Goal: Find specific page/section: Find specific page/section

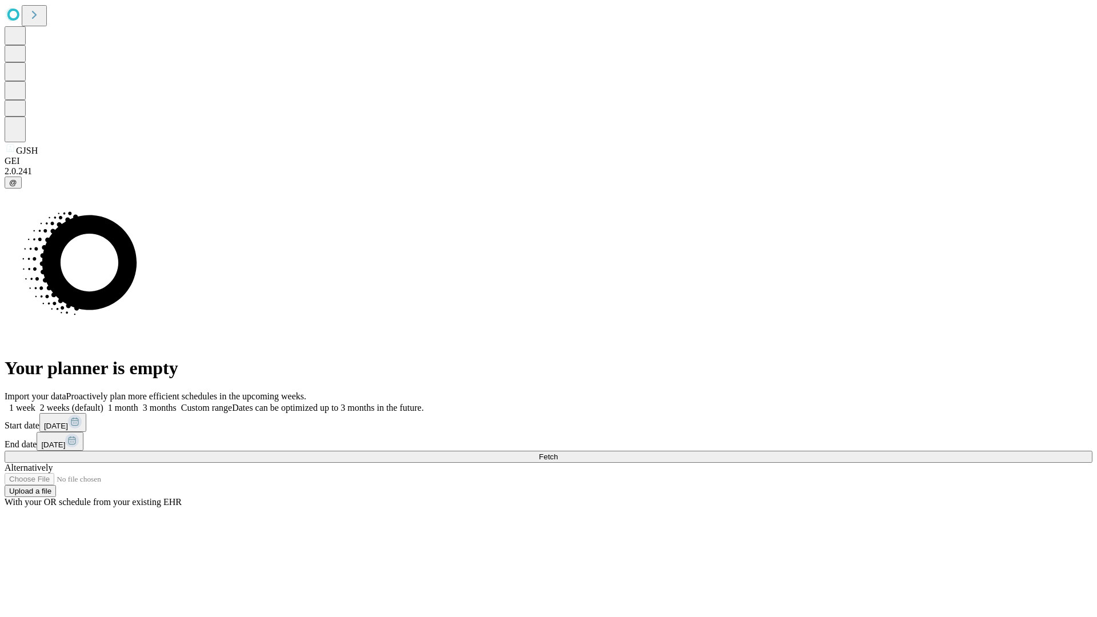
click at [558, 453] on span "Fetch" at bounding box center [548, 457] width 19 height 9
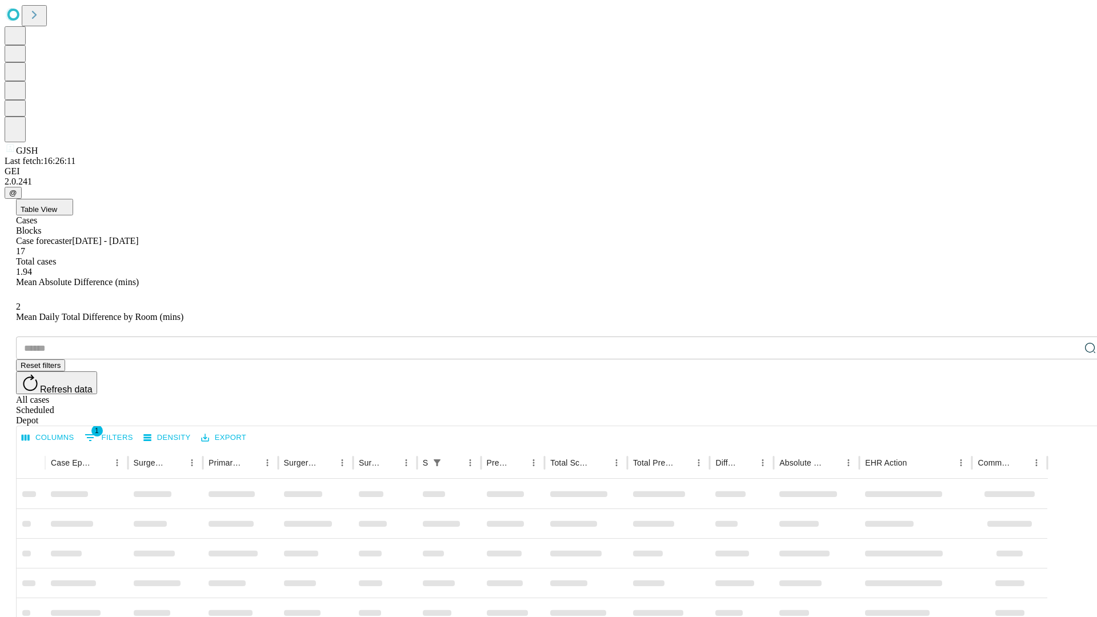
click at [1068, 415] on div "Depot" at bounding box center [560, 420] width 1088 height 10
